Goal: Check status: Check status

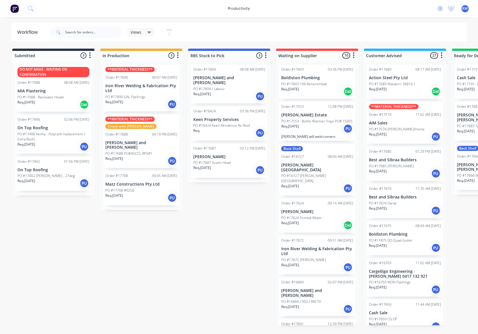
click at [120, 193] on div "Req. [DATE] PU" at bounding box center [141, 198] width 72 height 10
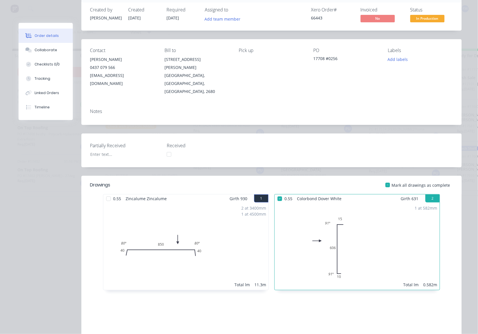
scroll to position [38, 0]
click at [106, 193] on div at bounding box center [108, 198] width 11 height 11
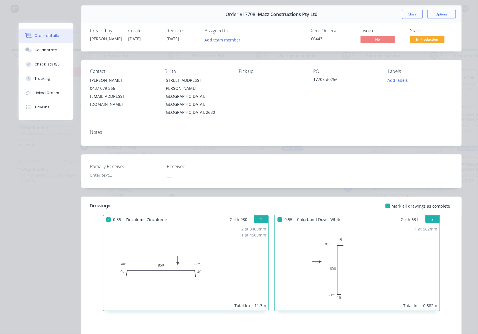
scroll to position [0, 0]
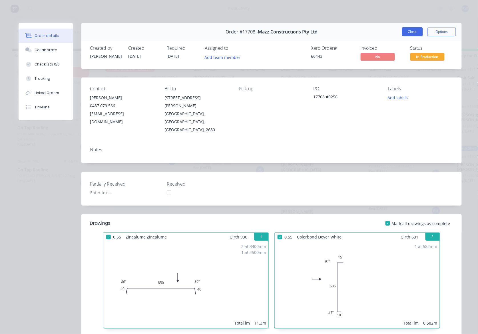
click at [403, 32] on button "Close" at bounding box center [412, 31] width 21 height 9
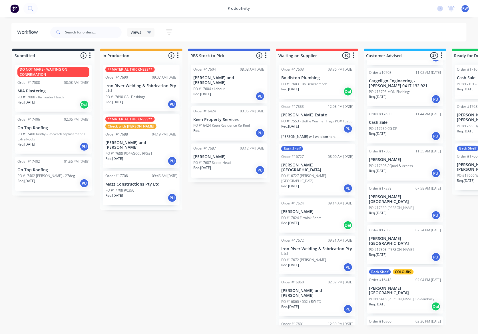
click at [55, 149] on div "Req. [DATE] PU" at bounding box center [53, 147] width 72 height 10
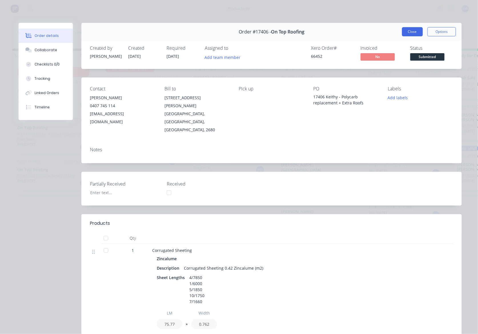
click at [405, 31] on button "Close" at bounding box center [412, 31] width 21 height 9
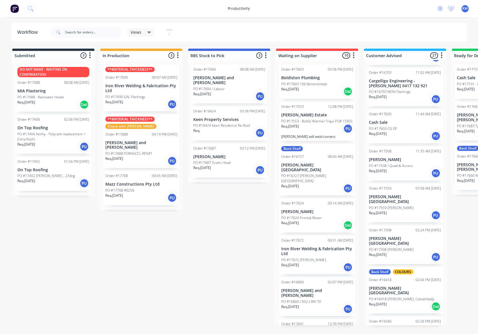
click at [30, 178] on p "Req. [DATE]" at bounding box center [26, 180] width 18 height 5
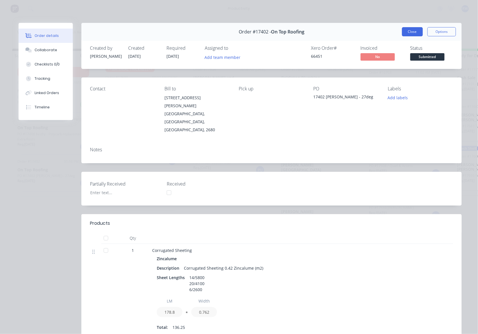
click at [407, 34] on button "Close" at bounding box center [412, 31] width 21 height 9
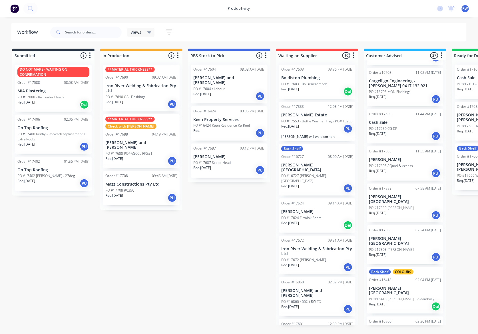
click at [128, 156] on div "Req. [DATE] PU" at bounding box center [141, 161] width 72 height 10
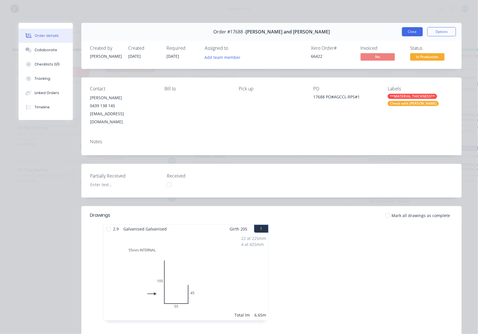
click at [408, 35] on button "Close" at bounding box center [412, 31] width 21 height 9
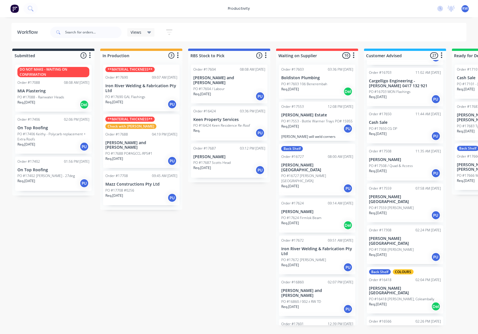
click at [139, 103] on div "Req. [DATE] PU" at bounding box center [141, 104] width 72 height 10
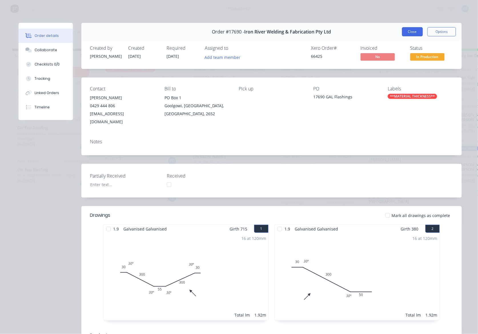
click at [407, 32] on button "Close" at bounding box center [412, 31] width 21 height 9
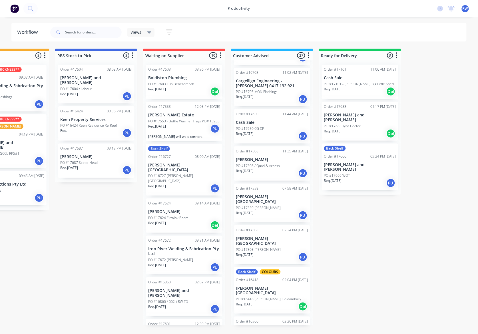
scroll to position [228, 0]
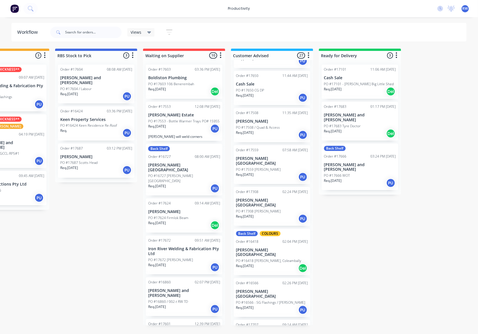
click at [266, 214] on div "Req. [DATE] PU" at bounding box center [272, 219] width 72 height 10
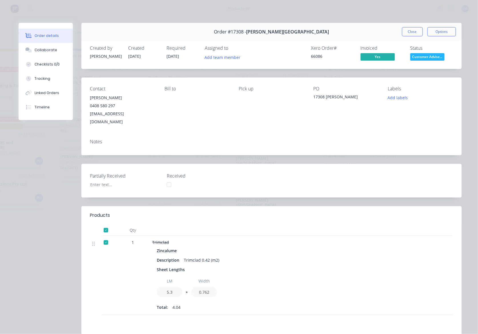
drag, startPoint x: 414, startPoint y: 27, endPoint x: 408, endPoint y: 34, distance: 8.7
click at [414, 28] on button "Close" at bounding box center [412, 31] width 21 height 9
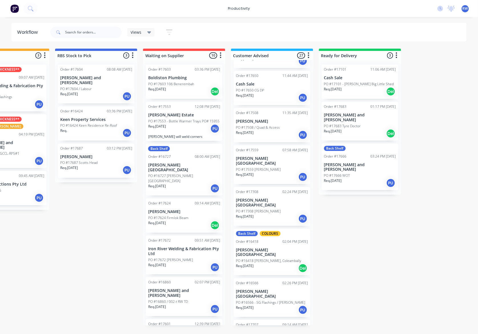
click at [263, 305] on div "Req. [DATE] PU" at bounding box center [272, 310] width 72 height 10
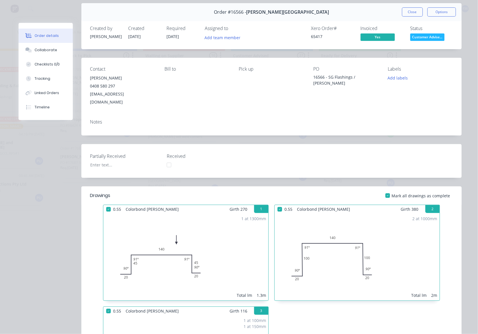
scroll to position [0, 0]
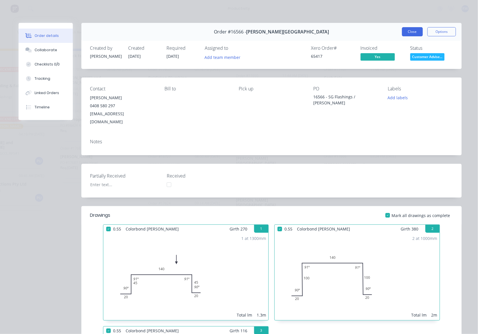
click at [404, 29] on button "Close" at bounding box center [412, 31] width 21 height 9
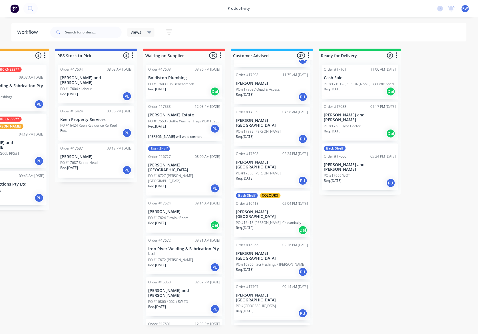
scroll to position [304, 0]
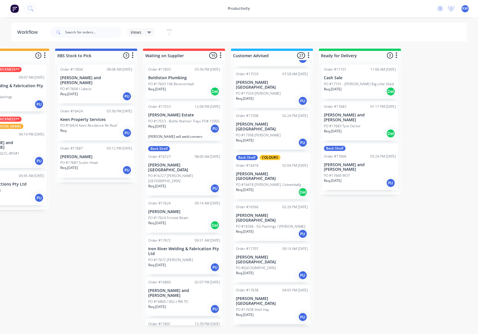
click at [273, 270] on div "Req. [DATE] PU" at bounding box center [272, 275] width 72 height 10
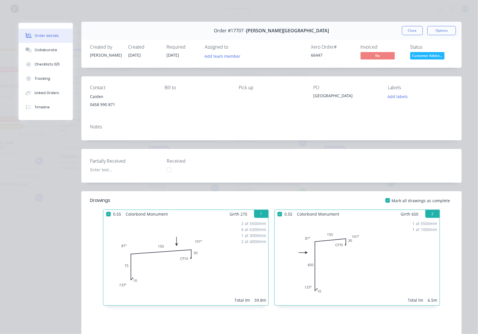
scroll to position [0, 0]
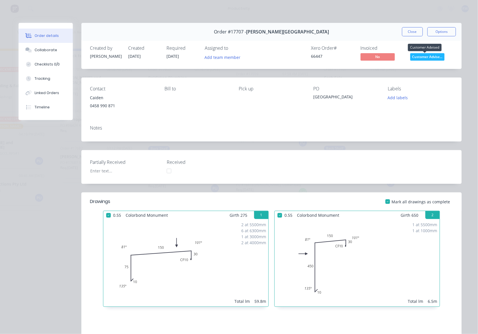
click at [433, 57] on span "Customer Advise..." at bounding box center [427, 56] width 34 height 7
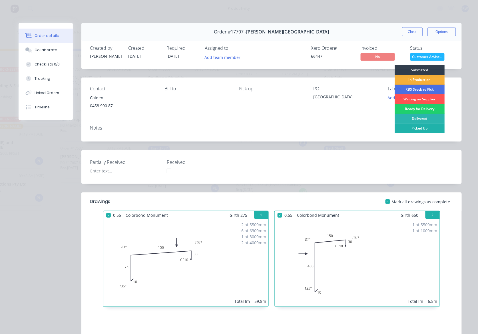
click at [407, 127] on div "Picked Up" at bounding box center [420, 128] width 50 height 10
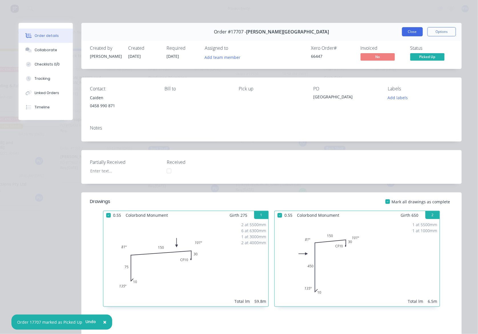
click at [409, 35] on button "Close" at bounding box center [412, 31] width 21 height 9
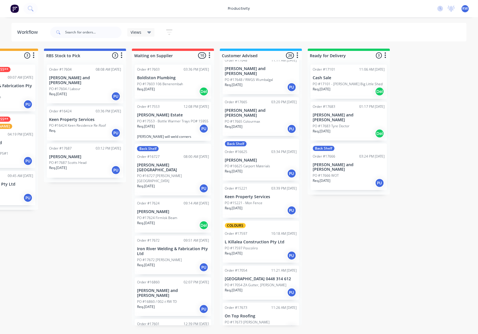
scroll to position [0, 153]
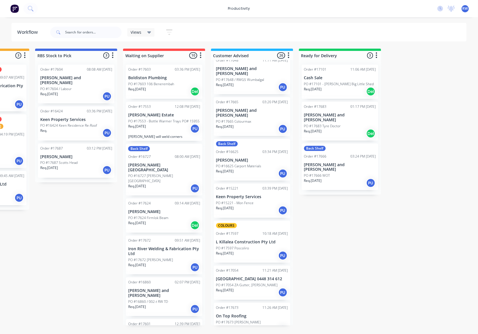
click at [343, 129] on div "Req. [DATE] Del" at bounding box center [340, 134] width 72 height 10
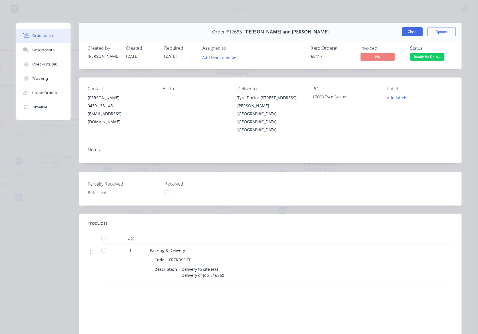
click at [405, 30] on button "Close" at bounding box center [412, 31] width 21 height 9
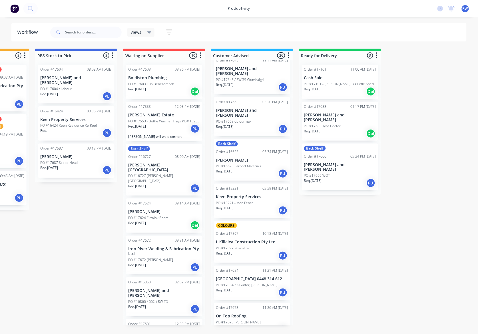
click at [335, 178] on div "Req. [DATE] PU" at bounding box center [340, 183] width 72 height 10
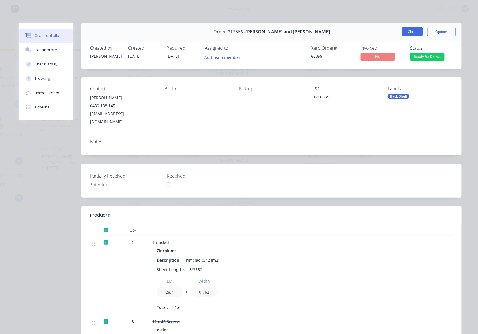
click at [406, 29] on button "Close" at bounding box center [412, 31] width 21 height 9
